Goal: Transaction & Acquisition: Purchase product/service

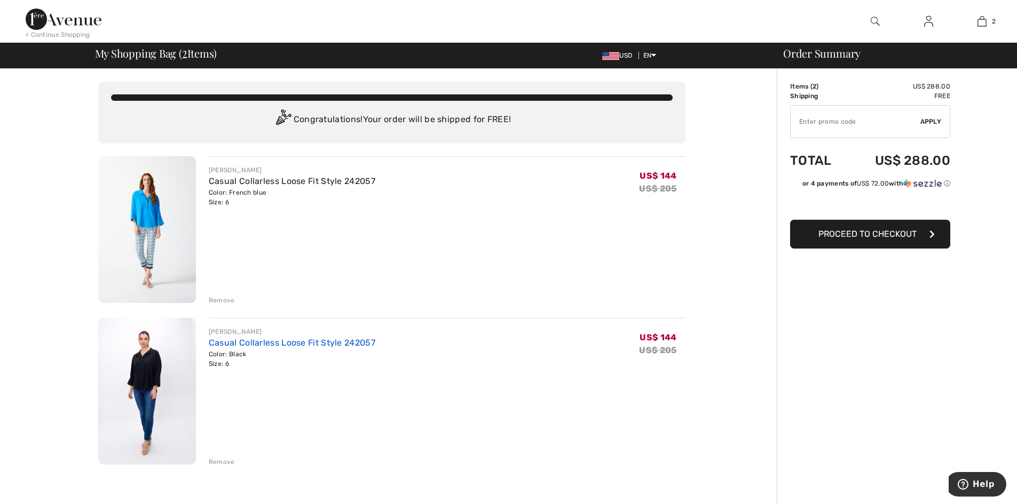
click at [232, 342] on link "Casual Collarless Loose Fit Style 242057" at bounding box center [292, 343] width 167 height 10
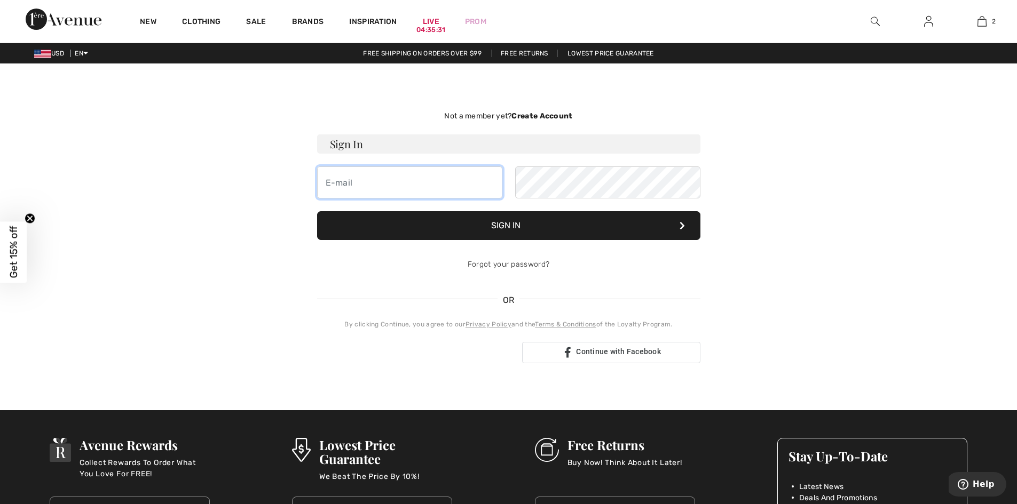
click at [378, 192] on input "email" at bounding box center [409, 183] width 185 height 32
type input "mkkwoman@gmail.com"
click at [317, 211] on button "Sign In" at bounding box center [508, 225] width 383 height 29
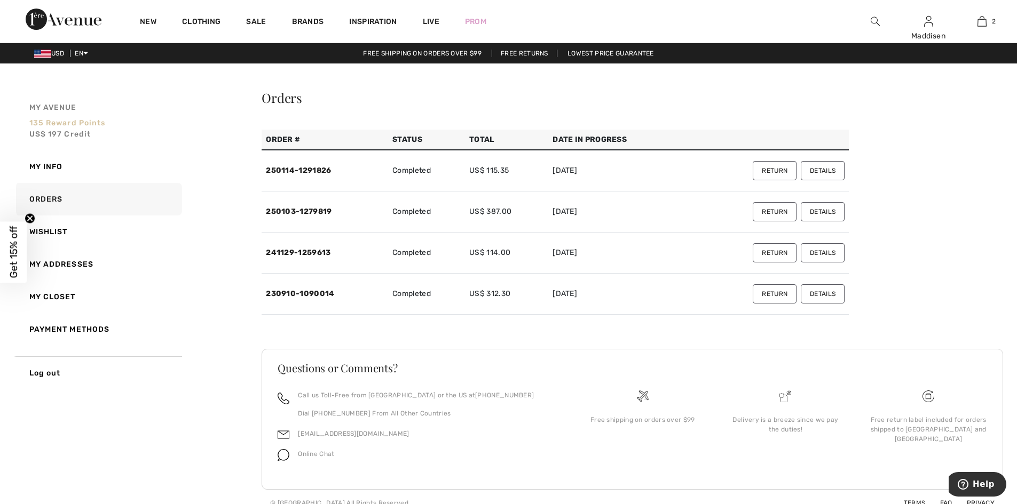
click at [64, 133] on span "US$ 197 Credit" at bounding box center [60, 134] width 62 height 9
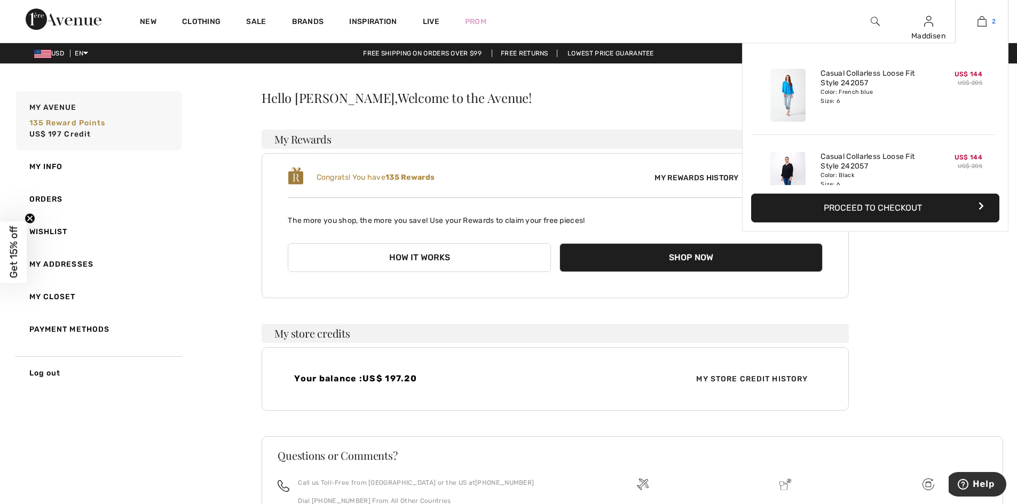
click at [978, 22] on img at bounding box center [981, 21] width 9 height 13
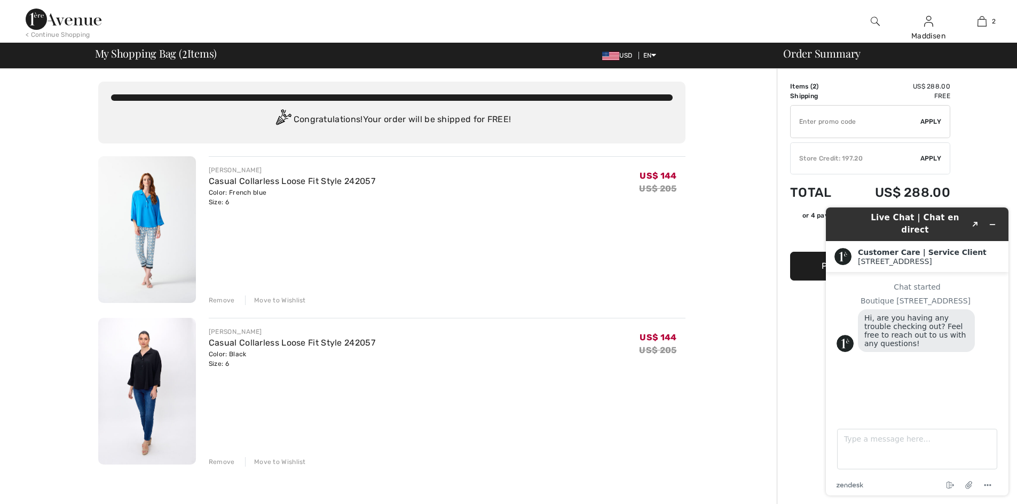
click at [35, 23] on img at bounding box center [64, 19] width 76 height 21
